Goal: Information Seeking & Learning: Check status

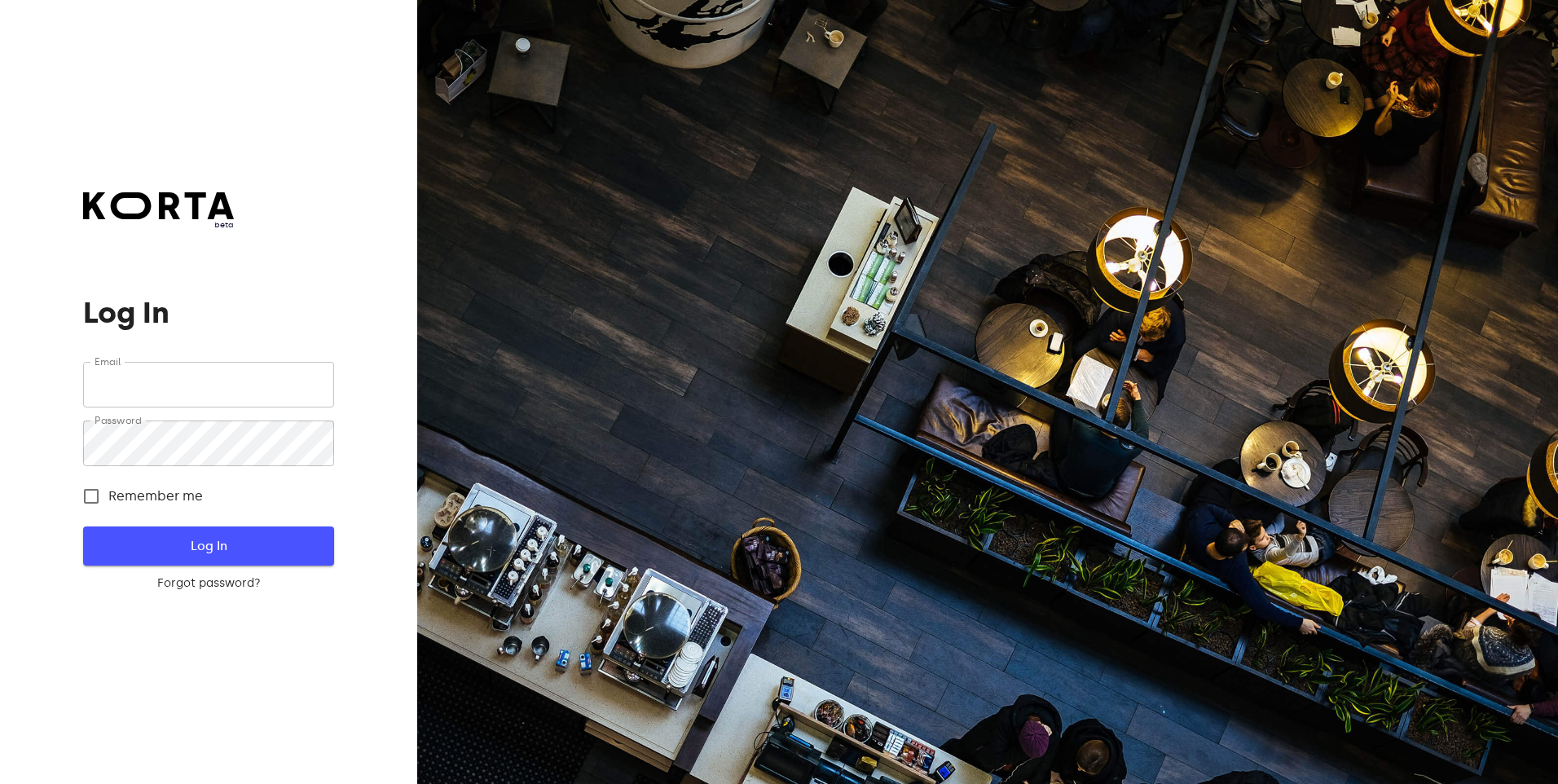
type input "[EMAIL_ADDRESS][DOMAIN_NAME]"
click at [231, 543] on span "Log In" at bounding box center [208, 545] width 198 height 21
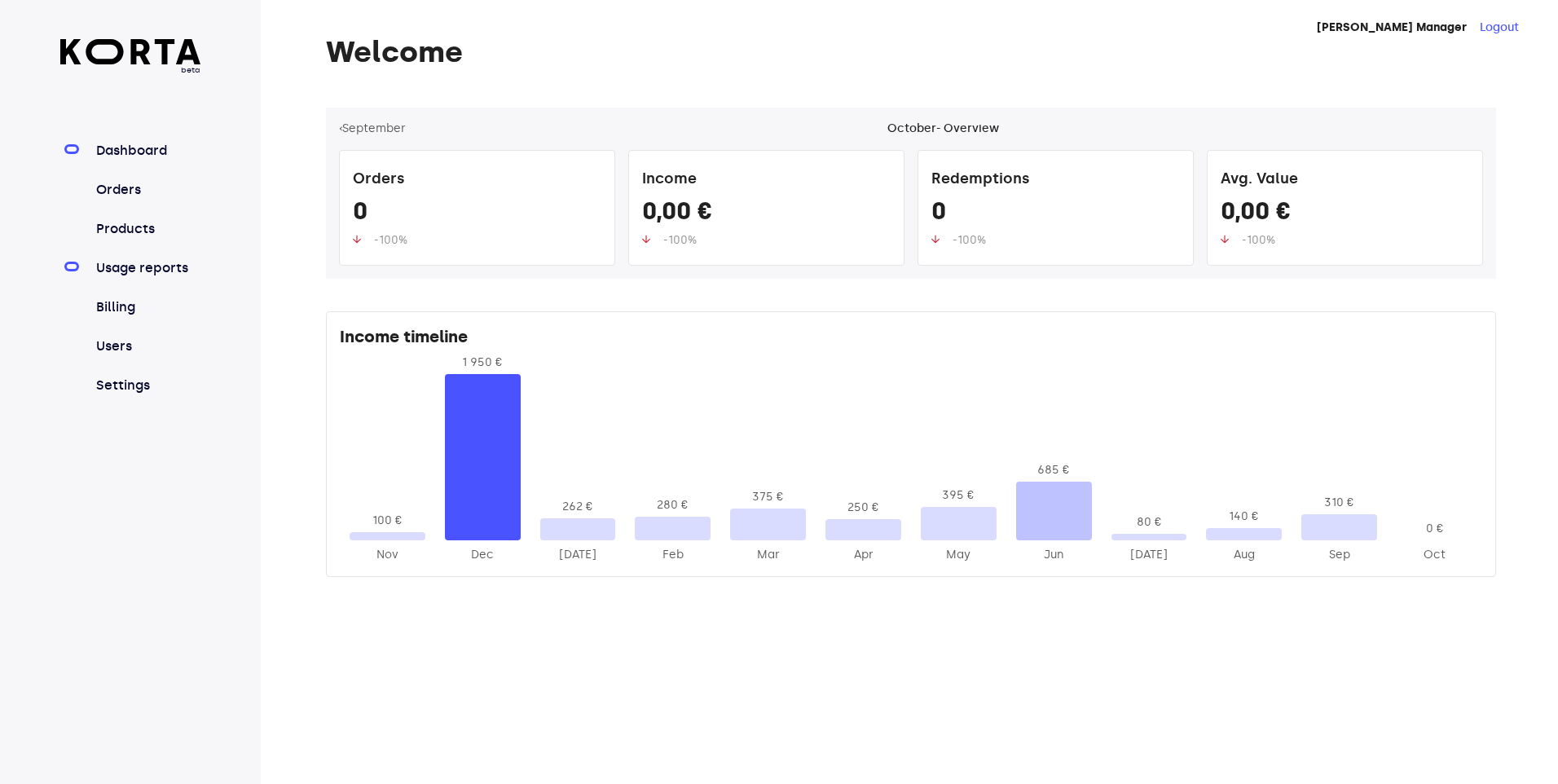
click at [139, 267] on link "Usage reports" at bounding box center [146, 268] width 109 height 19
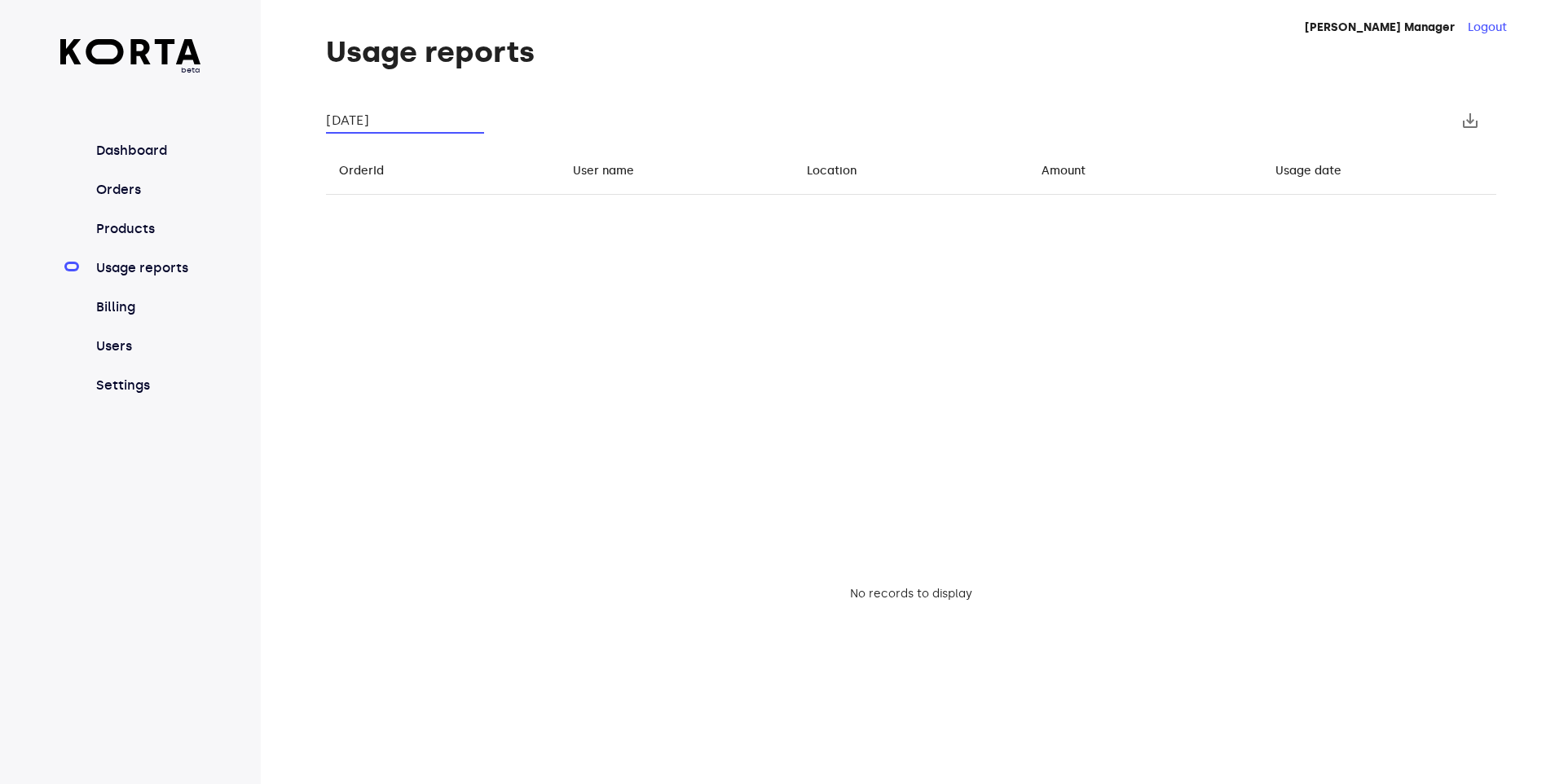
click at [411, 132] on input "[DATE]" at bounding box center [405, 120] width 158 height 26
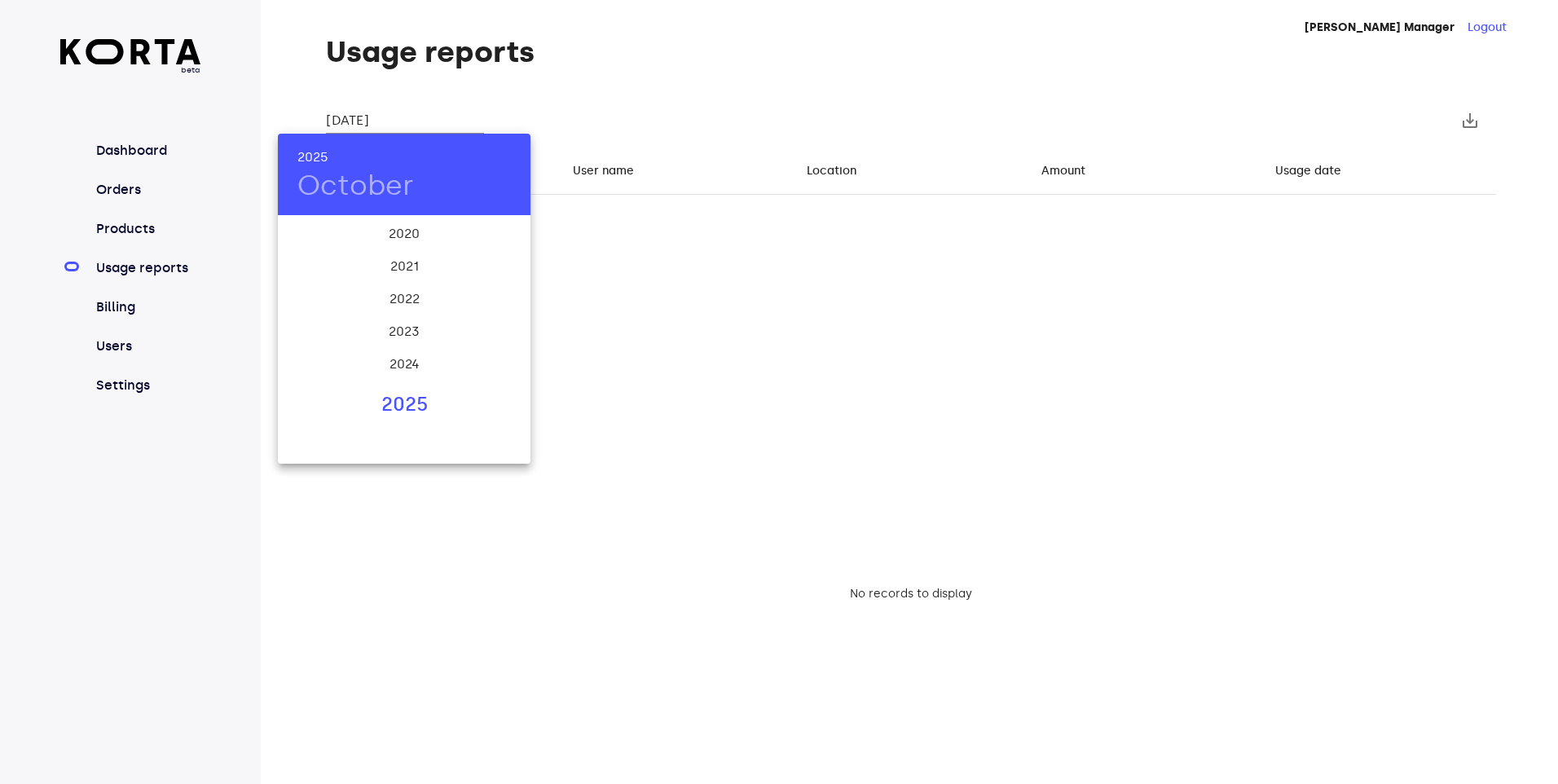
click at [388, 414] on div "2025" at bounding box center [404, 405] width 252 height 33
click at [480, 364] on div "Sep" at bounding box center [489, 370] width 84 height 61
type input "[DATE]"
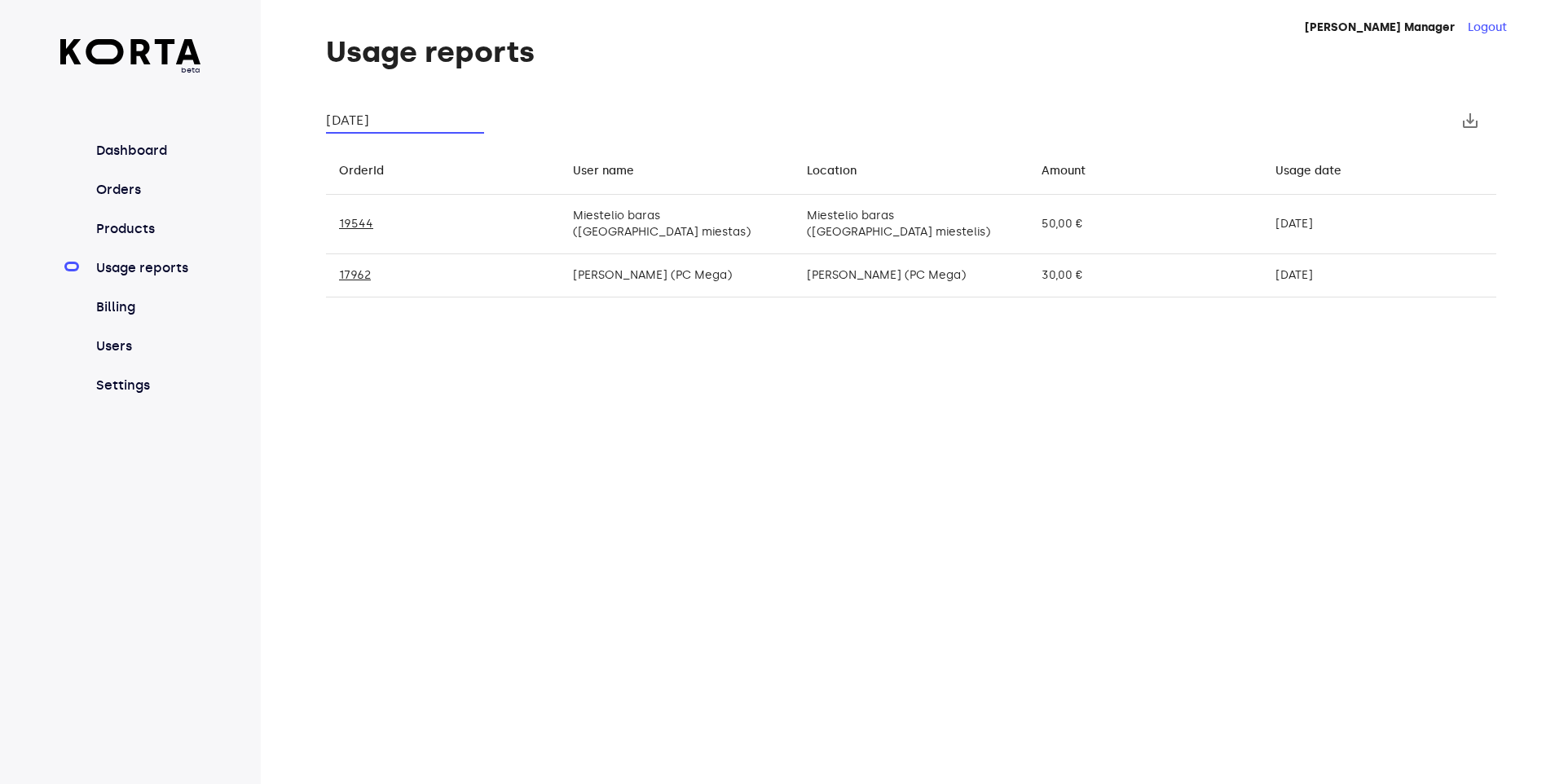
click at [1046, 262] on td "30,00 €" at bounding box center [1145, 275] width 234 height 43
